Goal: Navigation & Orientation: Find specific page/section

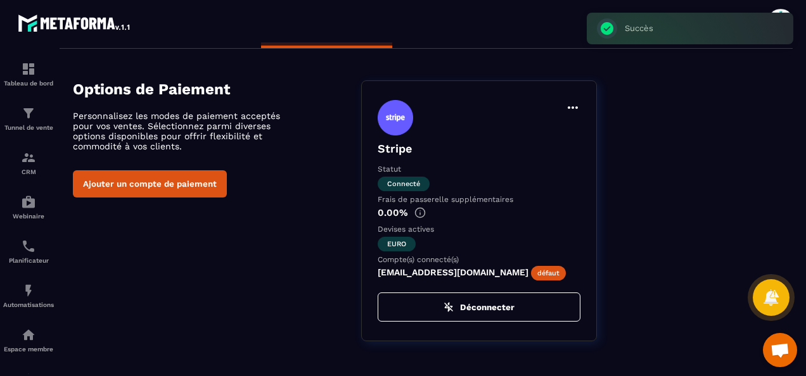
scroll to position [37, 0]
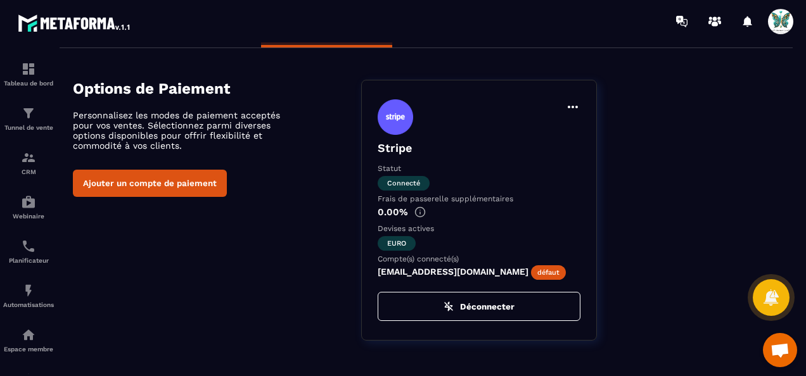
click at [576, 106] on icon at bounding box center [572, 107] width 10 height 3
click at [545, 134] on button "Définir par défaut" at bounding box center [519, 133] width 112 height 23
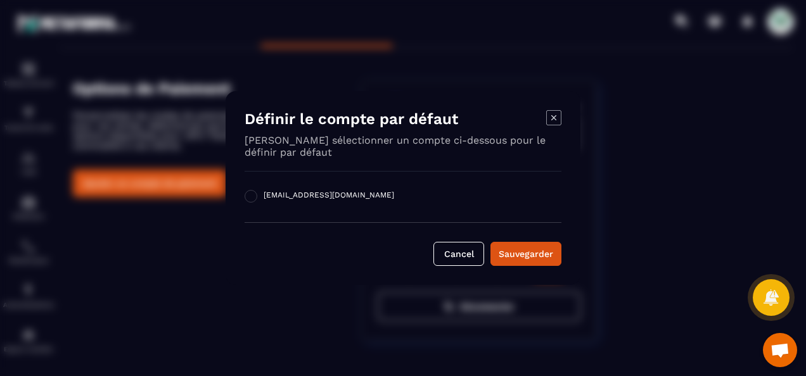
click at [360, 280] on div "Définir le compte par défaut [PERSON_NAME] sélectionner un compte ci-dessous po…" at bounding box center [402, 188] width 355 height 194
click at [553, 117] on icon "Modal window" at bounding box center [553, 117] width 15 height 15
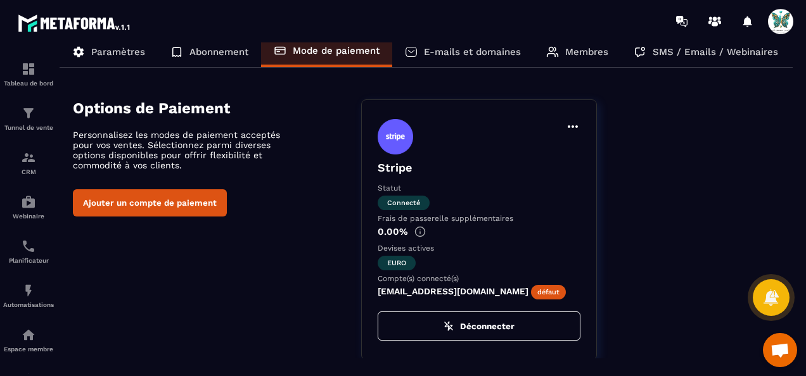
scroll to position [0, 0]
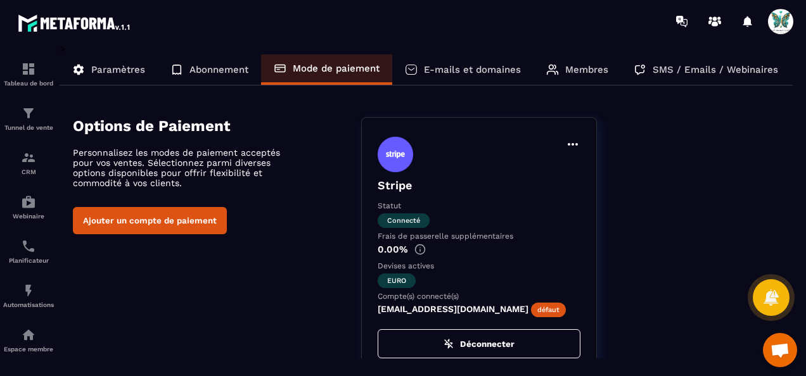
click at [774, 348] on span "Ouvrir le chat" at bounding box center [779, 351] width 20 height 16
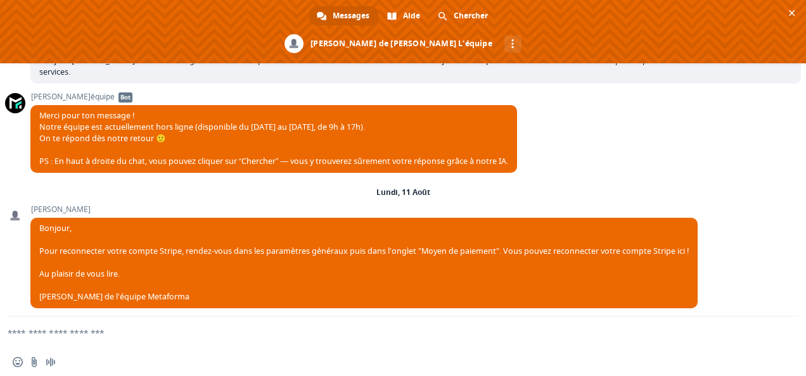
click at [94, 331] on textarea "Entrez votre message..." at bounding box center [388, 333] width 760 height 32
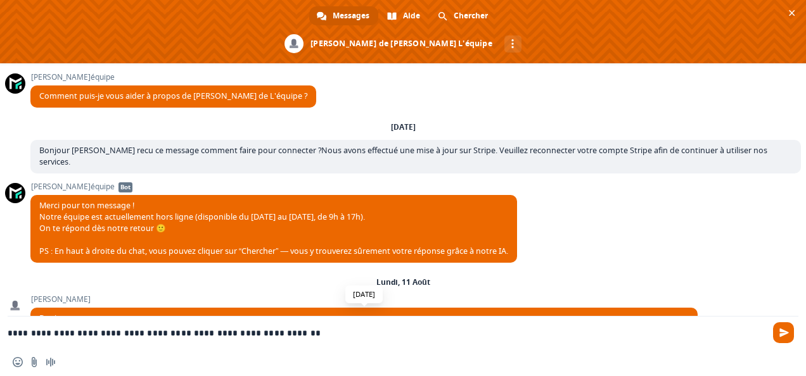
scroll to position [90, 0]
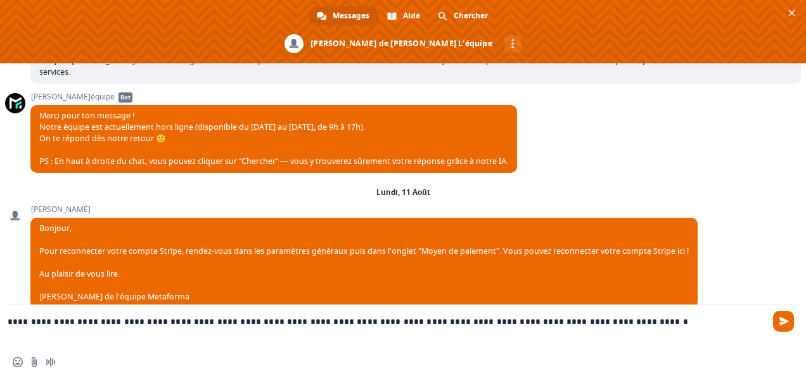
drag, startPoint x: 625, startPoint y: 321, endPoint x: 1, endPoint y: 329, distance: 623.8
click at [1, 329] on div "**********" at bounding box center [403, 326] width 806 height 43
type textarea "**********"
click at [79, 193] on div "[DATE] [PERSON_NAME], Pour reconnecter votre compte Stripe, rendez-vous dans le…" at bounding box center [415, 255] width 770 height 136
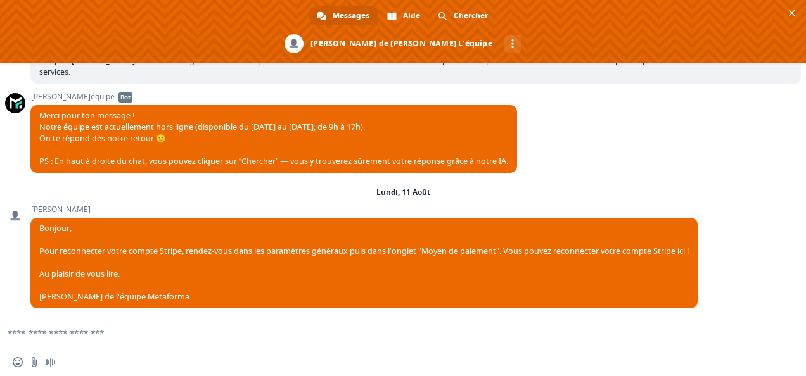
paste textarea "**********"
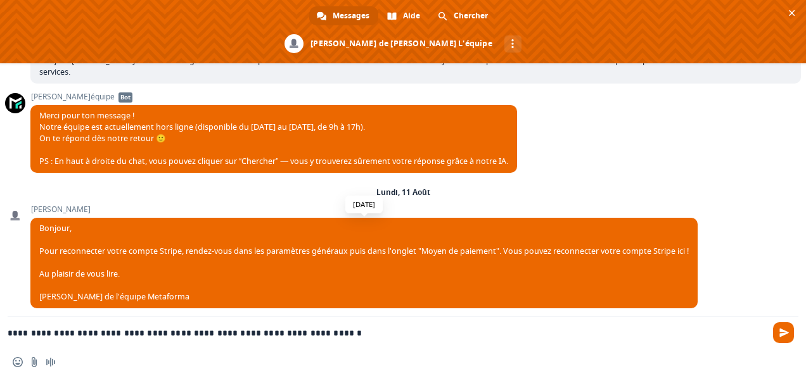
scroll to position [184, 0]
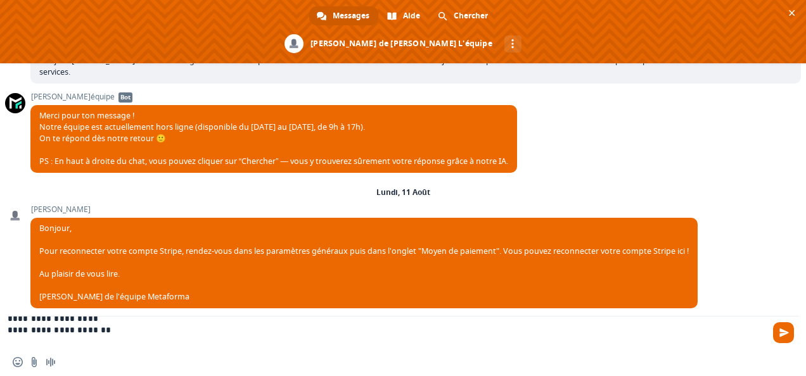
click at [114, 324] on textarea "**********" at bounding box center [388, 333] width 760 height 32
type textarea "**********"
click at [784, 333] on span "Envoyer" at bounding box center [783, 332] width 9 height 9
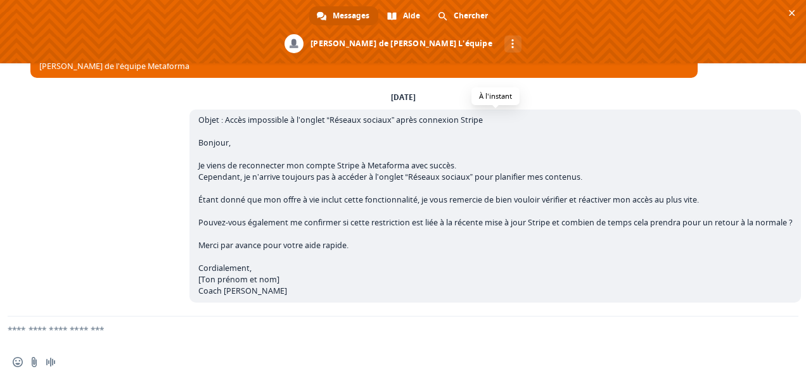
scroll to position [414, 0]
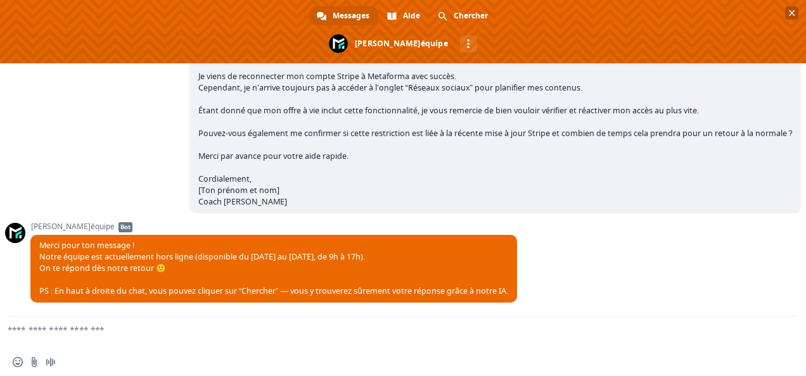
click at [793, 12] on span "Fermer le chat" at bounding box center [791, 13] width 6 height 8
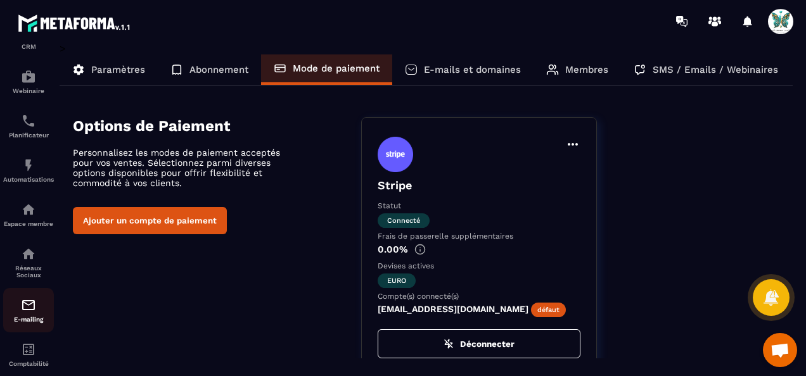
scroll to position [127, 0]
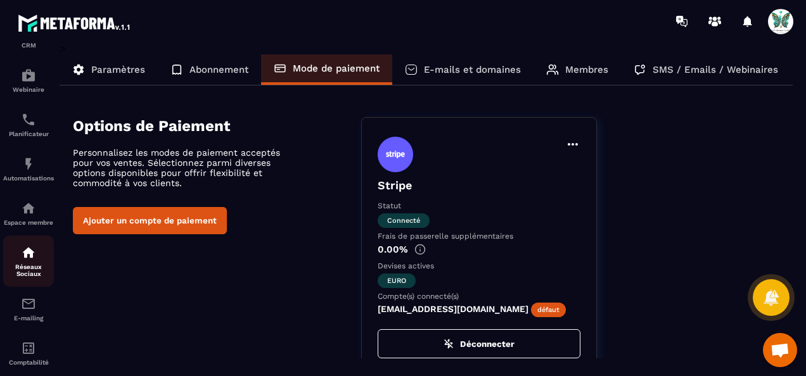
click at [36, 277] on p "Réseaux Sociaux" at bounding box center [28, 270] width 51 height 14
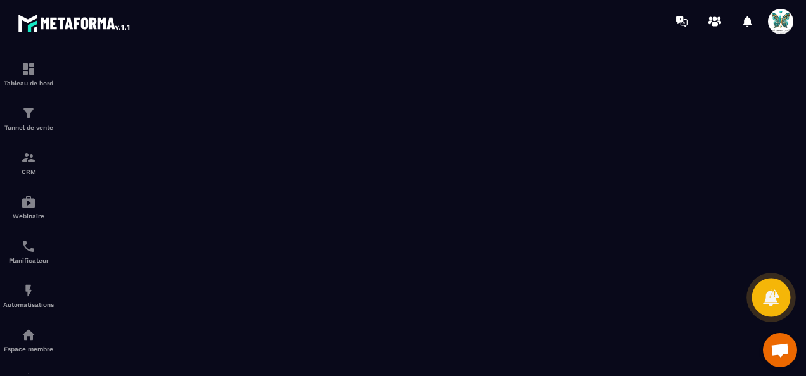
click at [782, 303] on div at bounding box center [771, 298] width 39 height 39
click at [25, 71] on img at bounding box center [28, 68] width 15 height 15
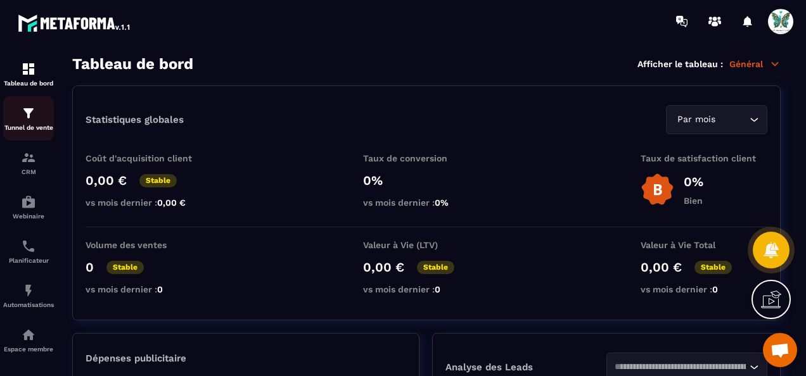
click at [37, 128] on p "Tunnel de vente" at bounding box center [28, 127] width 51 height 7
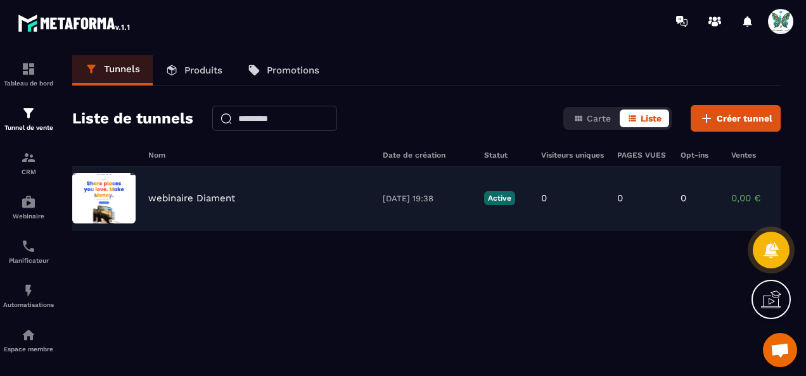
click at [106, 189] on img at bounding box center [103, 198] width 63 height 51
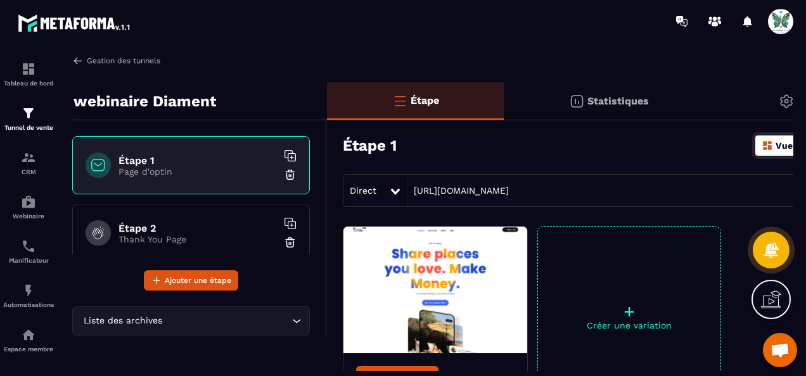
click at [110, 60] on link "Gestion des tunnels" at bounding box center [116, 60] width 88 height 11
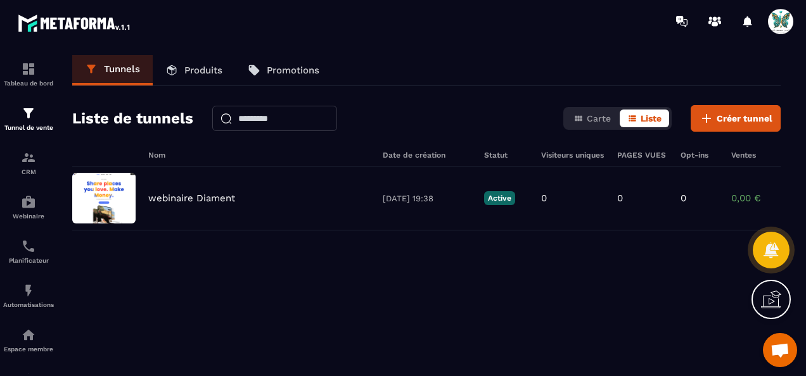
click at [274, 68] on p "Promotions" at bounding box center [293, 70] width 53 height 11
